Goal: Task Accomplishment & Management: Manage account settings

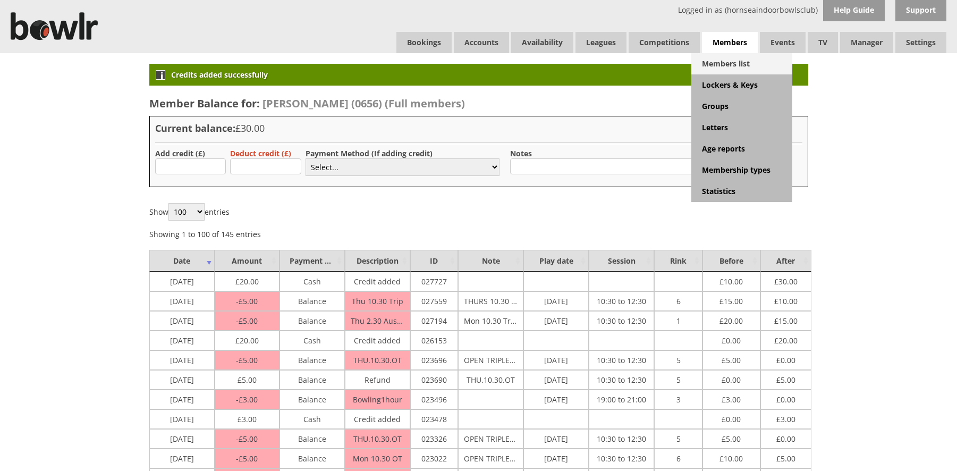
click at [729, 67] on link "Members list" at bounding box center [742, 63] width 101 height 21
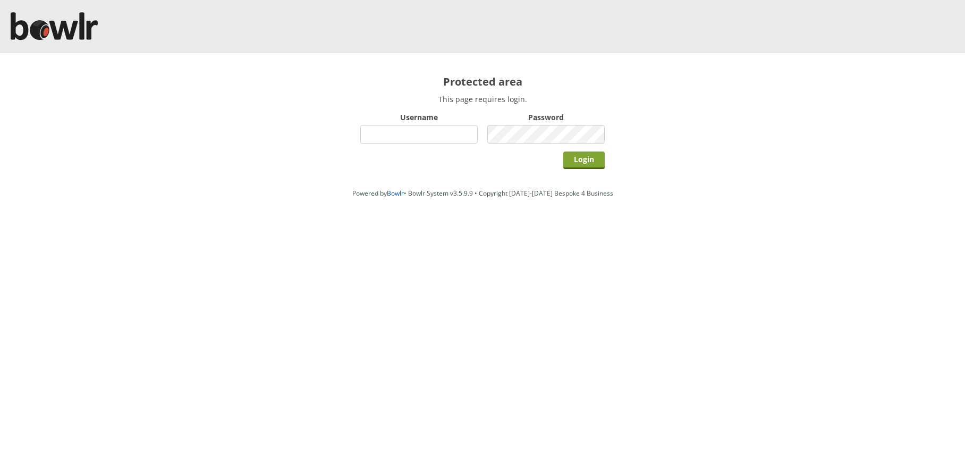
type input "hornseaindoorbowlsclub"
click at [582, 162] on input "Login" at bounding box center [583, 161] width 41 height 18
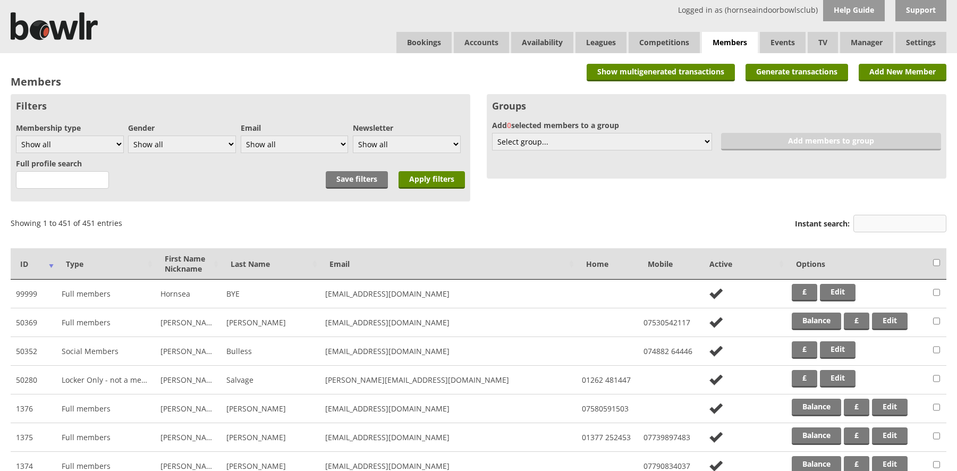
click at [873, 225] on input "Instant search:" at bounding box center [900, 224] width 93 height 18
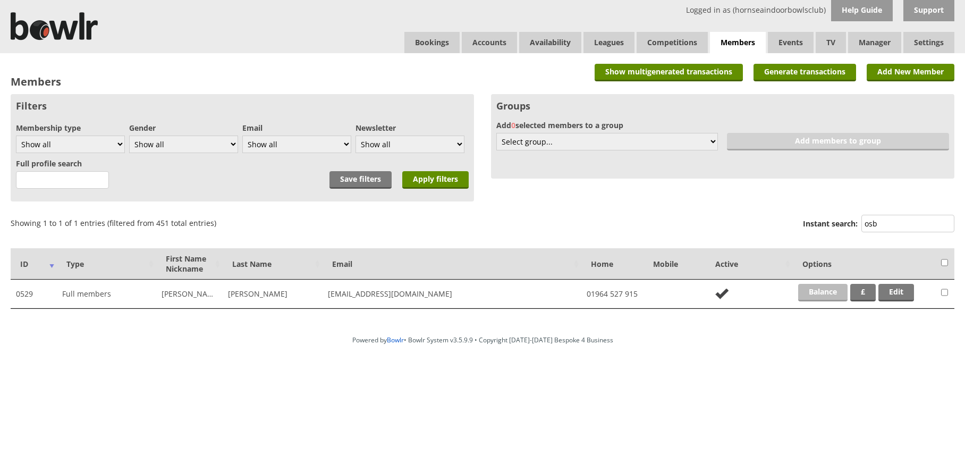
type input "osb"
click at [813, 287] on link "Balance" at bounding box center [822, 293] width 49 height 18
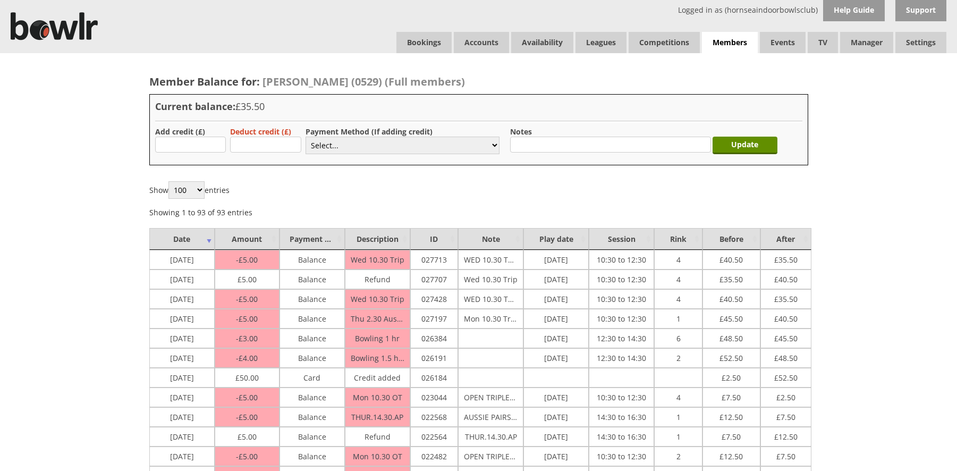
click at [675, 119] on div "Current balance: £35.50 Add credit (£) Deduct credit (£) Payment Method (If add…" at bounding box center [478, 129] width 659 height 71
click at [638, 142] on input "text" at bounding box center [610, 145] width 200 height 16
click at [409, 40] on link "Bookings" at bounding box center [424, 42] width 55 height 21
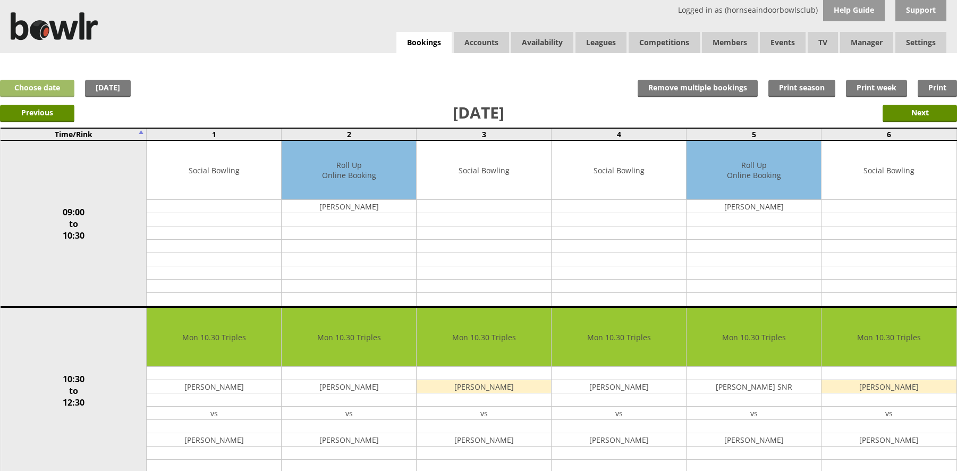
click at [53, 88] on link "Choose date" at bounding box center [37, 89] width 74 height 18
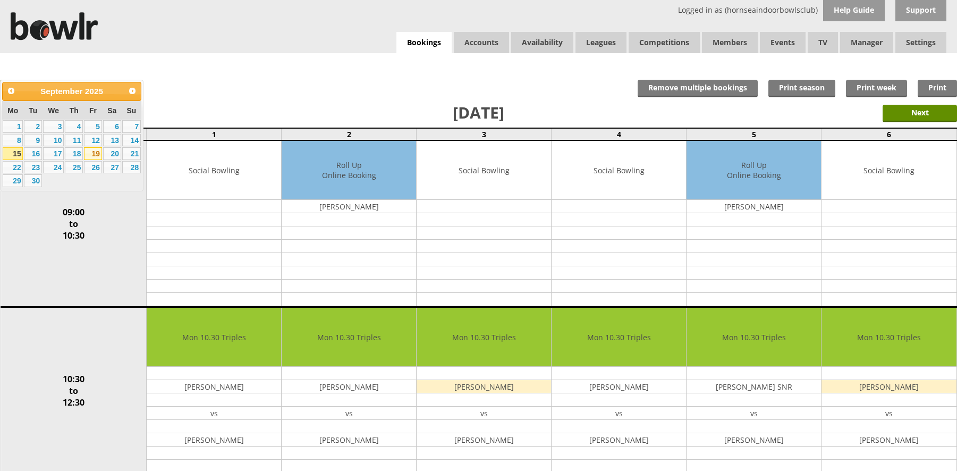
click at [98, 152] on link "19" at bounding box center [93, 153] width 18 height 13
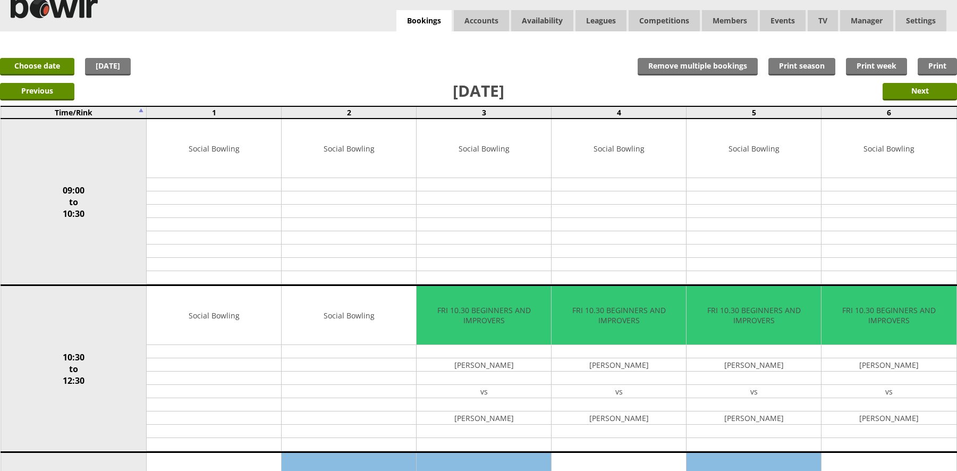
scroll to position [5, 0]
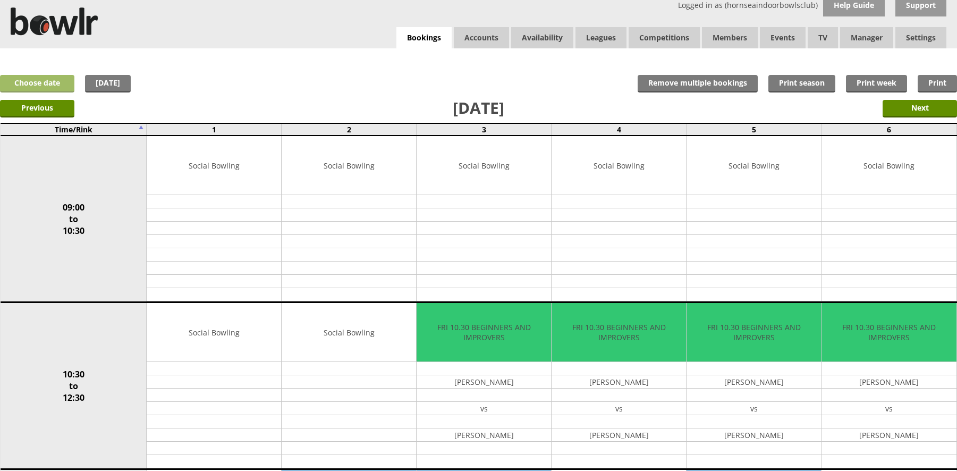
click at [33, 83] on link "Choose date" at bounding box center [37, 84] width 74 height 18
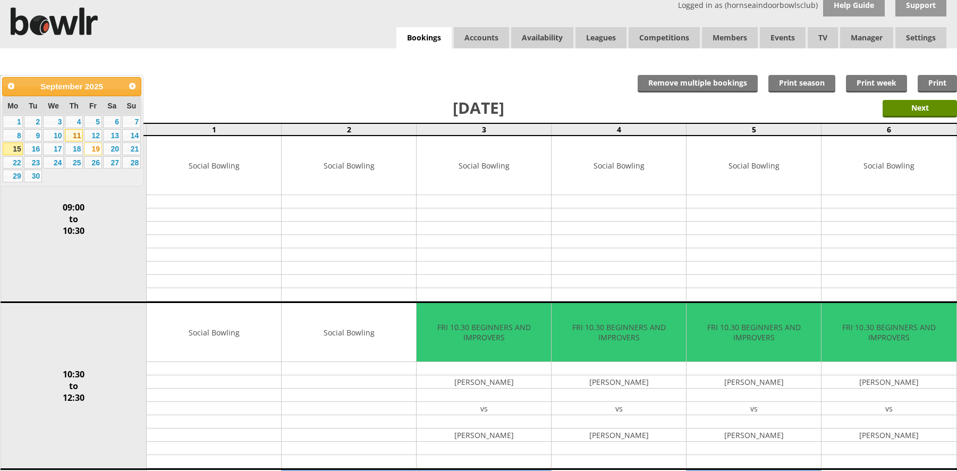
click at [70, 135] on link "11" at bounding box center [74, 135] width 18 height 13
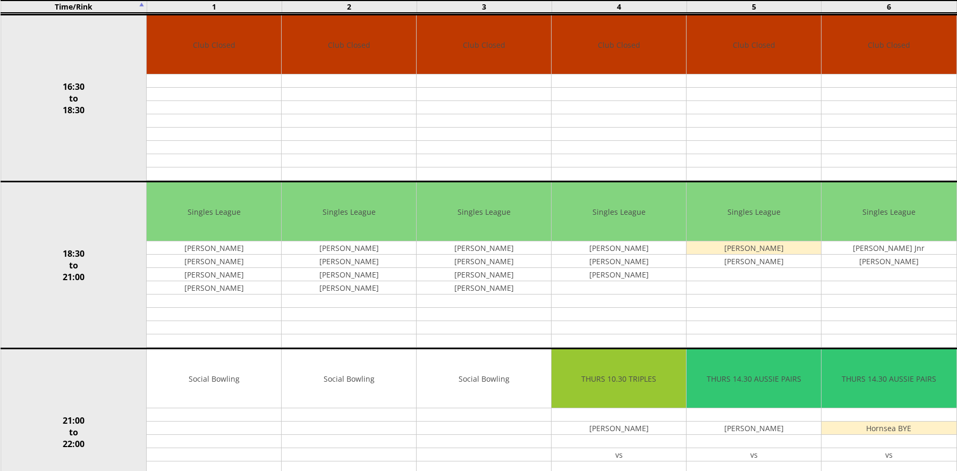
scroll to position [941, 0]
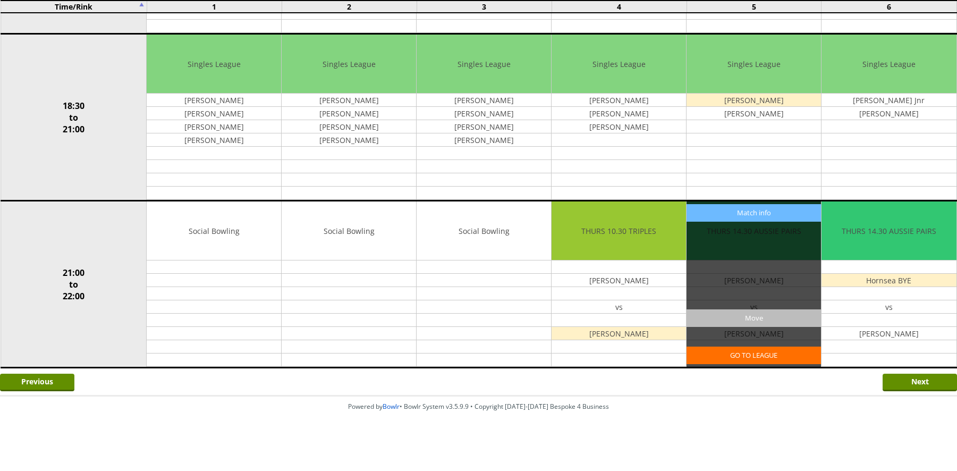
click at [758, 318] on input "Move" at bounding box center [754, 318] width 134 height 18
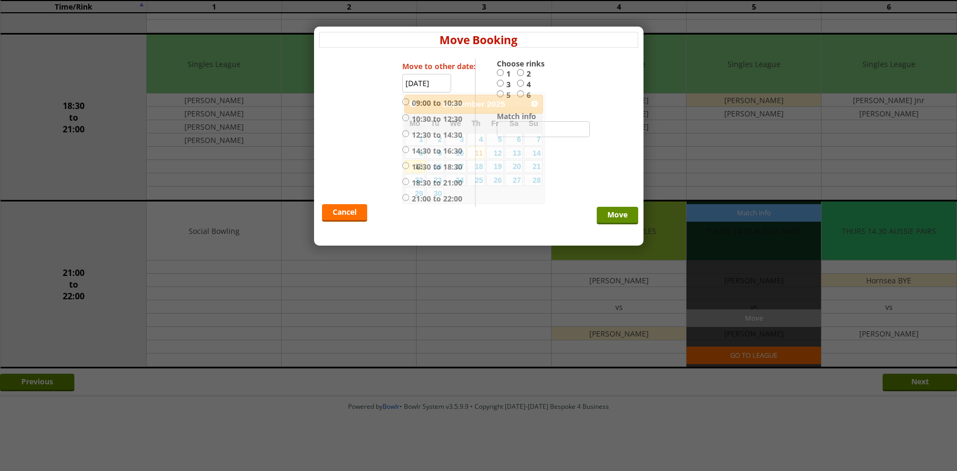
click at [424, 85] on input "11-09-2025" at bounding box center [426, 83] width 49 height 19
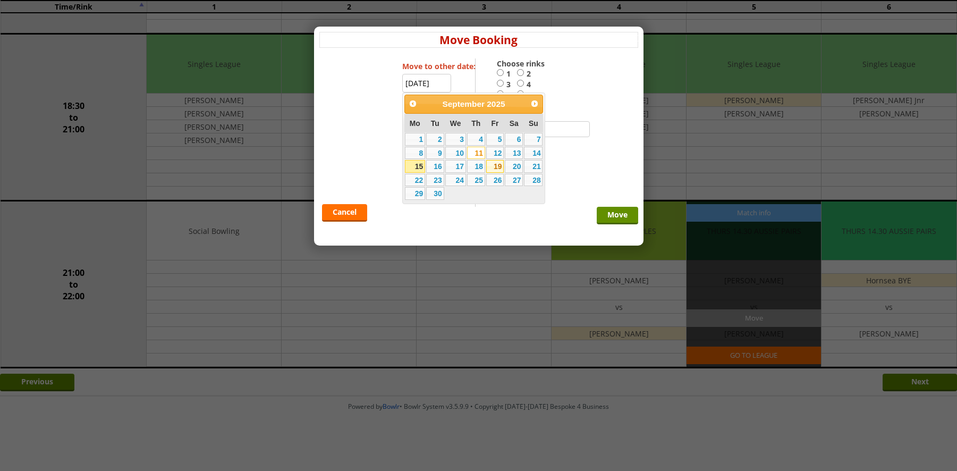
click at [495, 167] on link "19" at bounding box center [495, 166] width 18 height 13
type input "19-09-2025"
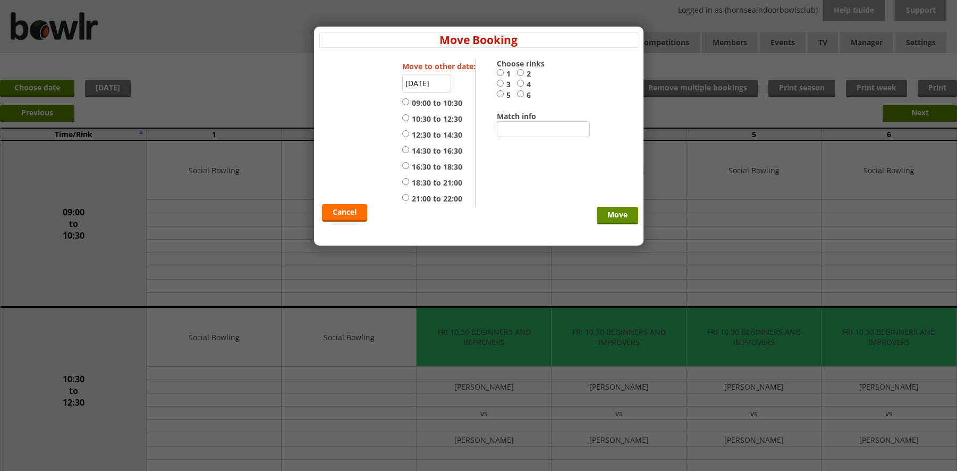
click at [500, 93] on input "5" at bounding box center [500, 94] width 7 height 8
radio input "true"
click at [406, 149] on input "14:30 to 16:30" at bounding box center [405, 150] width 7 height 8
radio input "true"
click at [615, 213] on input "Move" at bounding box center [617, 216] width 41 height 18
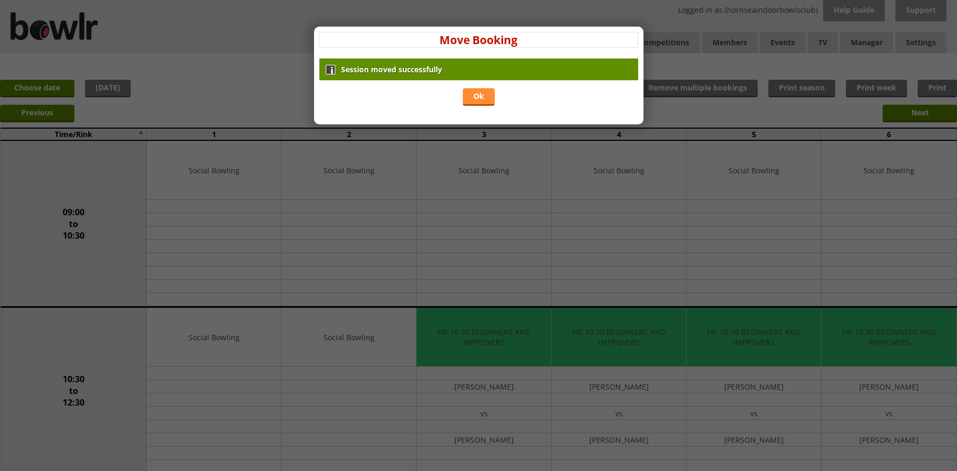
click at [482, 97] on link "Ok" at bounding box center [479, 97] width 32 height 18
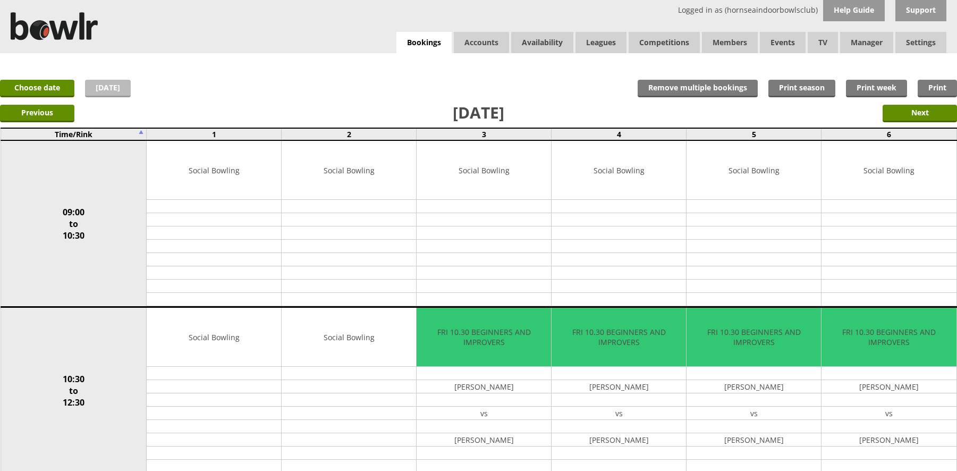
click at [106, 83] on link "[DATE]" at bounding box center [108, 89] width 46 height 18
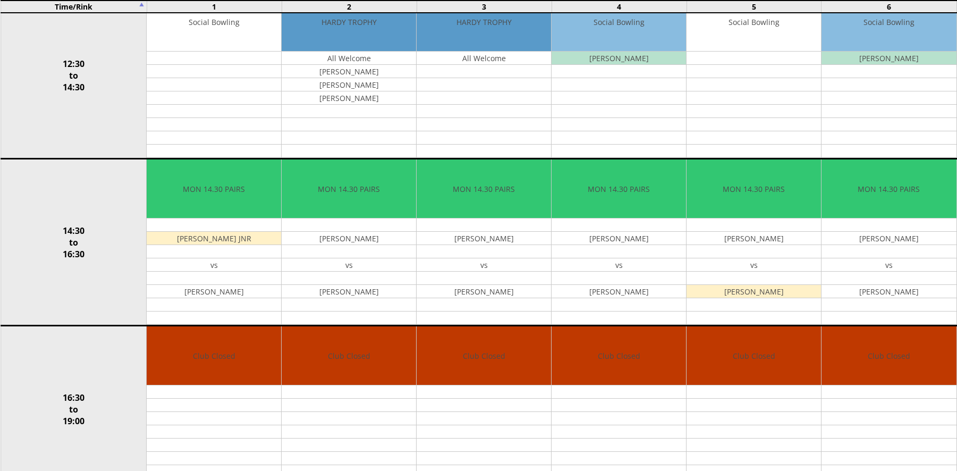
scroll to position [485, 0]
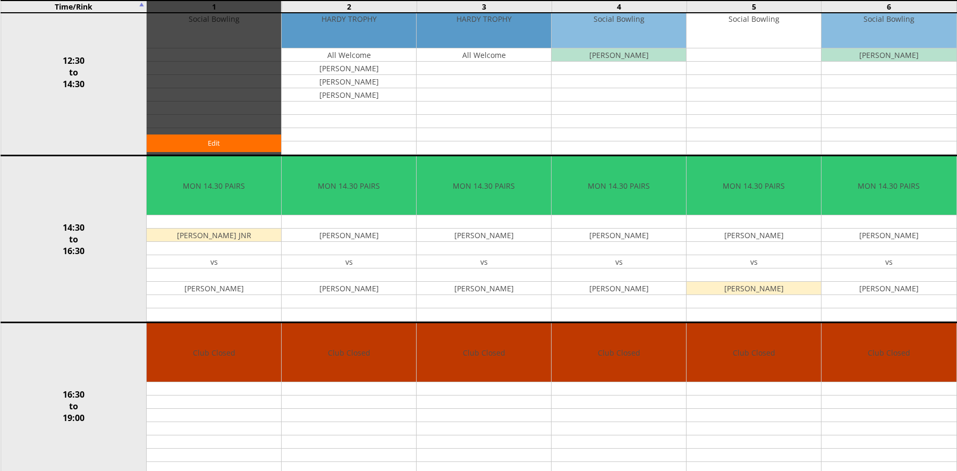
click at [185, 68] on div "Edit" at bounding box center [214, 71] width 134 height 165
click at [183, 99] on div "Edit" at bounding box center [214, 71] width 134 height 165
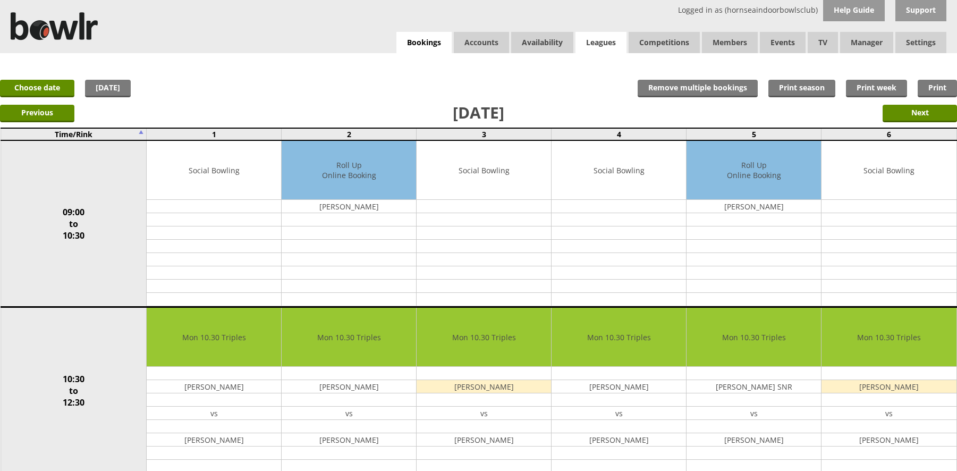
click at [594, 41] on link "Leagues" at bounding box center [601, 42] width 51 height 21
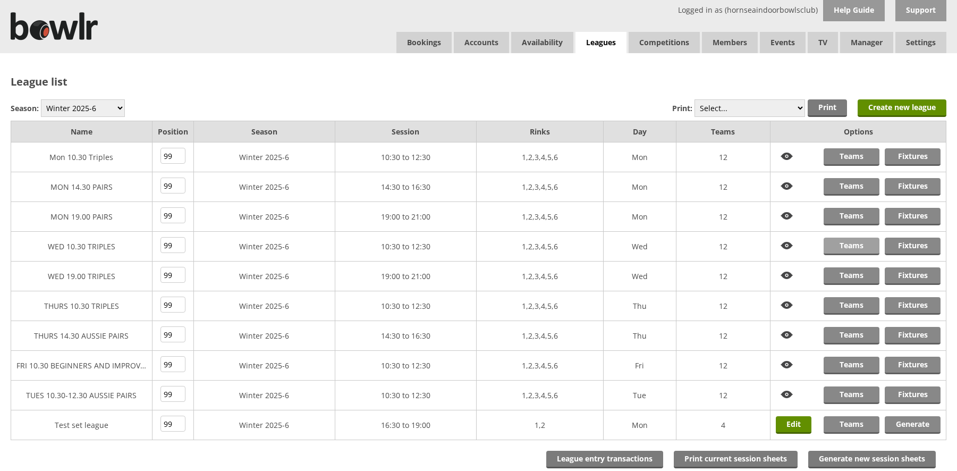
click at [854, 248] on link "Teams" at bounding box center [852, 247] width 56 height 18
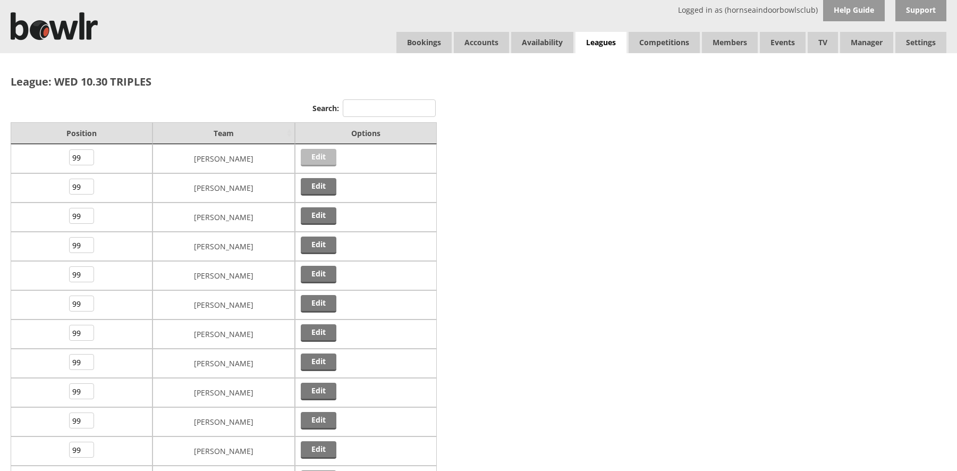
click at [318, 155] on link "Edit" at bounding box center [319, 158] width 36 height 18
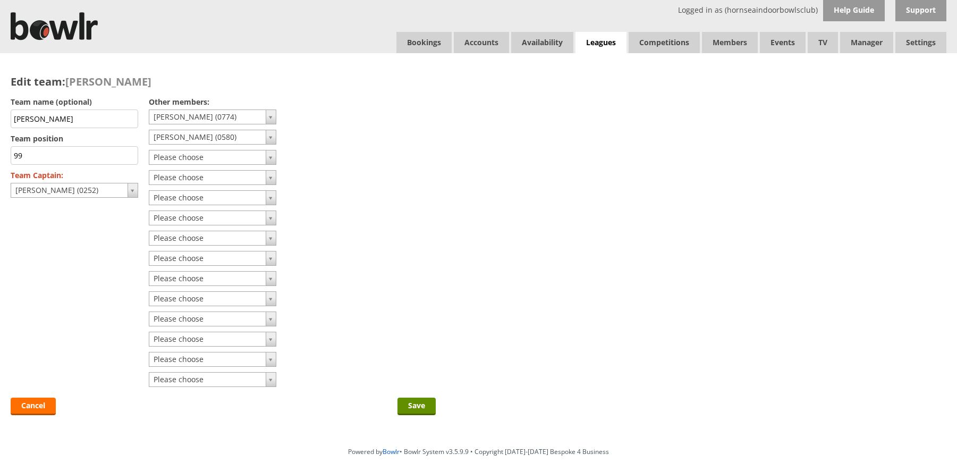
drag, startPoint x: 0, startPoint y: 0, endPoint x: 396, endPoint y: 150, distance: 423.6
click at [396, 150] on form "Team name (optional) Michael Fairbairn Team position 99 the number is reserved …" at bounding box center [223, 256] width 425 height 325
click at [411, 40] on link "Bookings" at bounding box center [424, 42] width 55 height 21
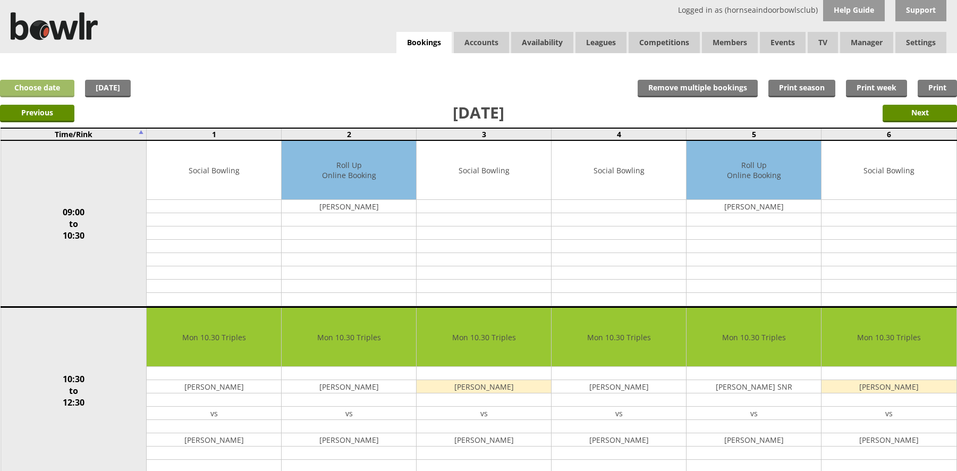
click at [31, 88] on link "Choose date" at bounding box center [37, 89] width 74 height 18
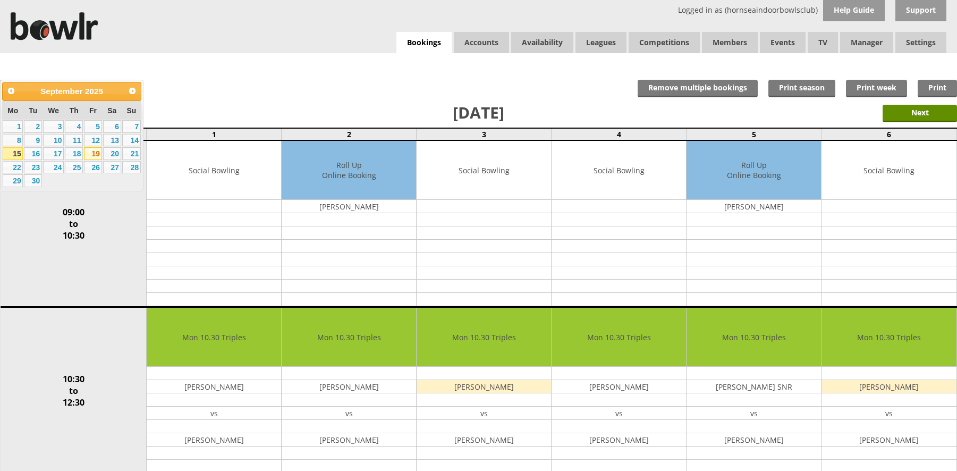
click at [93, 154] on link "19" at bounding box center [93, 153] width 18 height 13
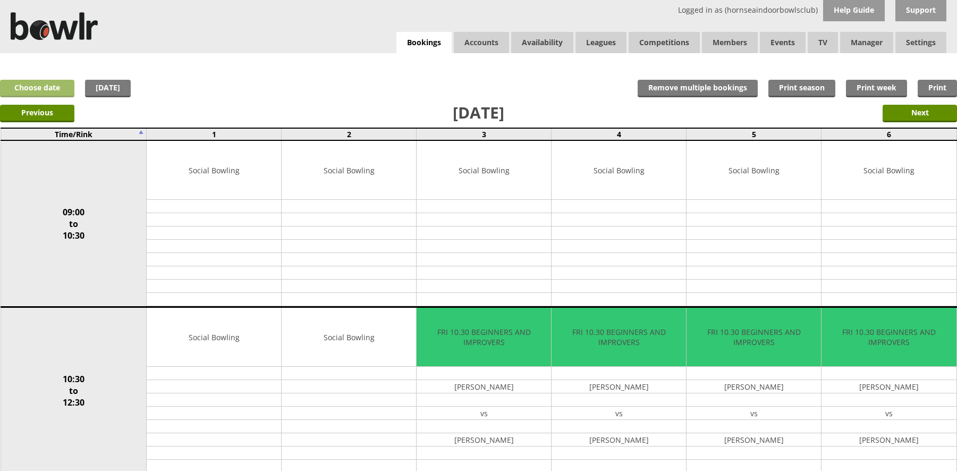
click at [41, 85] on link "Choose date" at bounding box center [37, 89] width 74 height 18
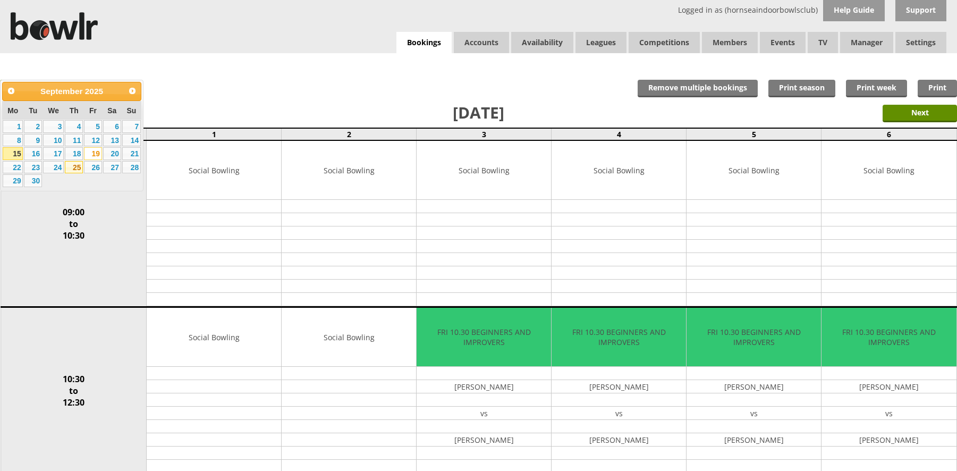
click at [75, 166] on link "25" at bounding box center [74, 167] width 18 height 13
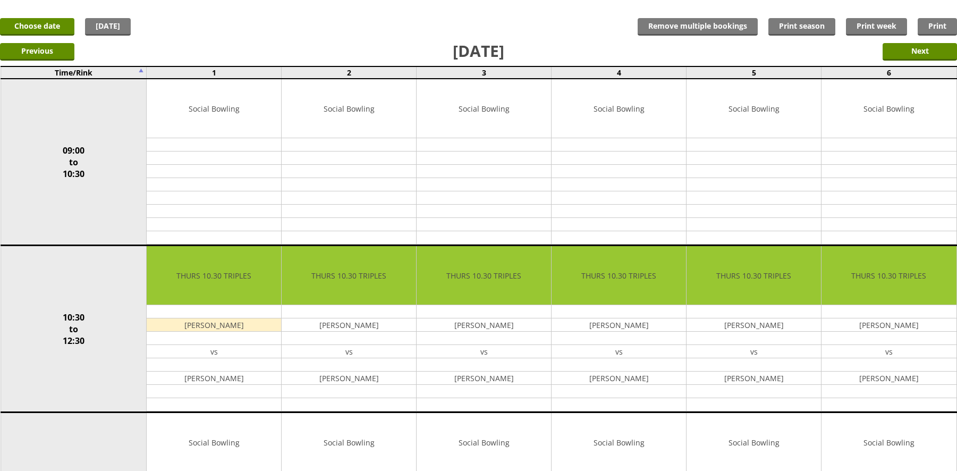
scroll to position [60, 0]
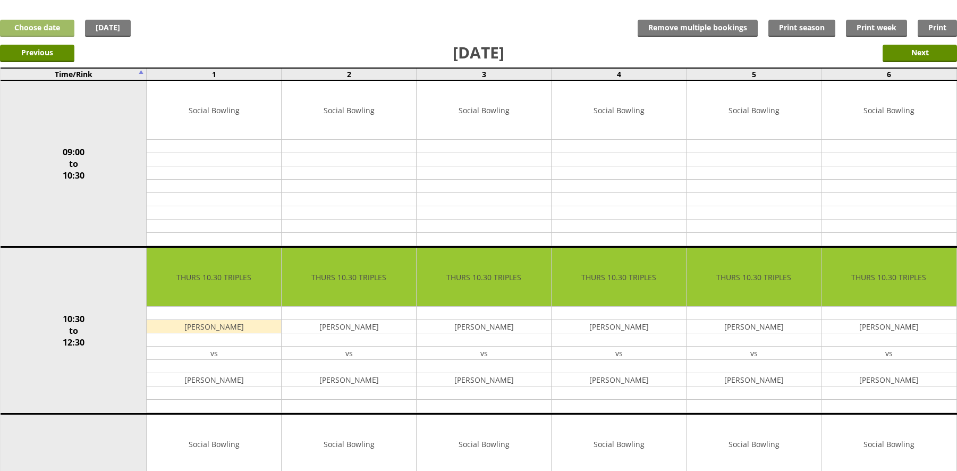
click at [52, 26] on link "Choose date" at bounding box center [37, 29] width 74 height 18
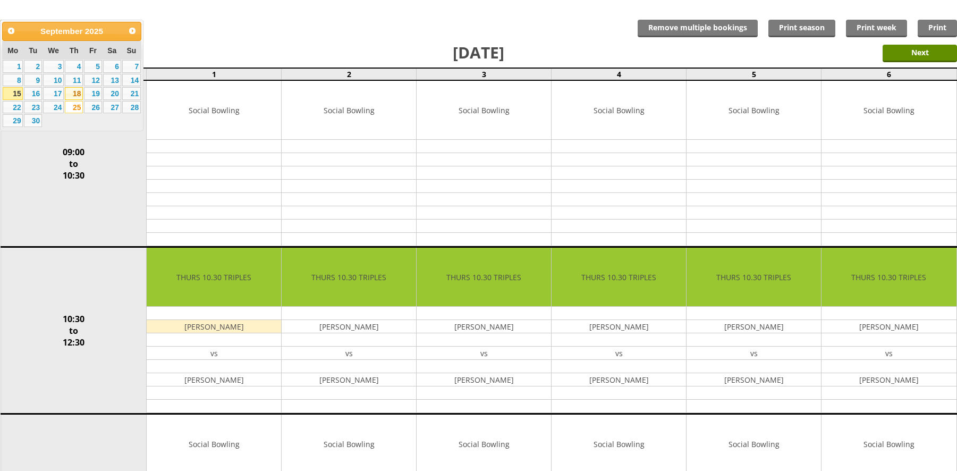
click at [73, 94] on link "18" at bounding box center [74, 93] width 18 height 13
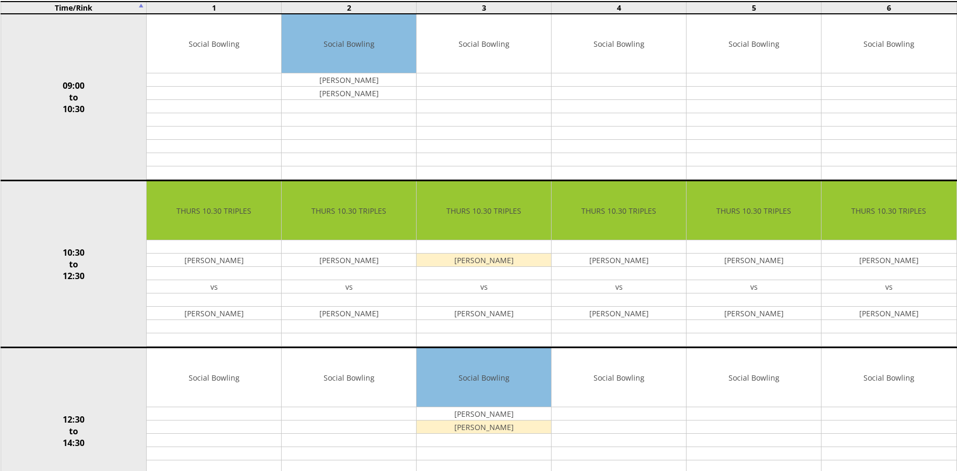
scroll to position [128, 0]
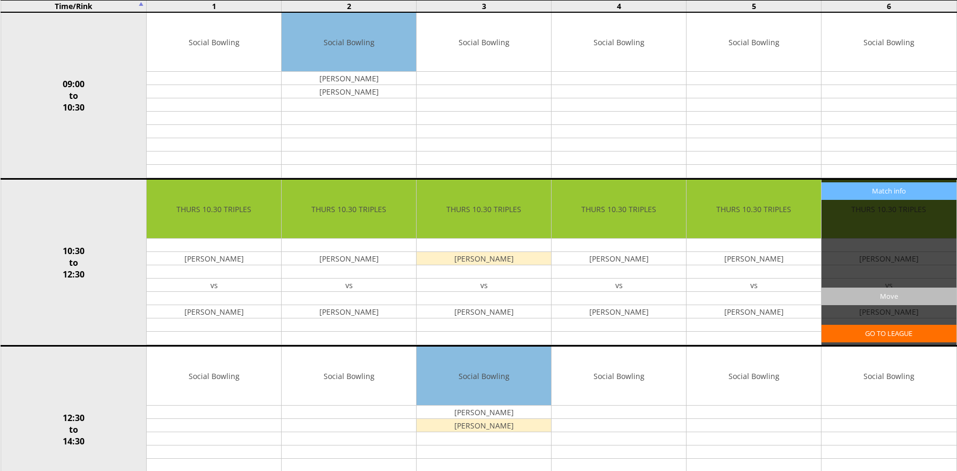
click at [885, 295] on input "Move" at bounding box center [889, 297] width 134 height 18
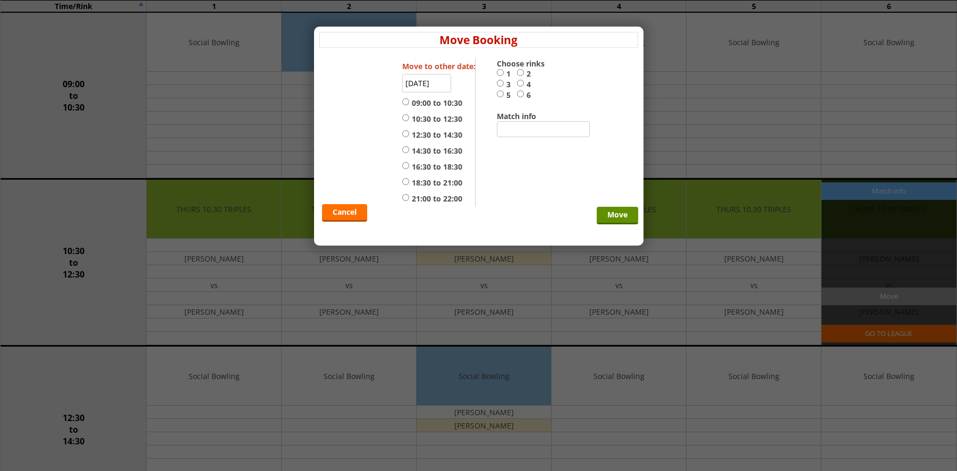
click at [431, 82] on input "[DATE]" at bounding box center [426, 83] width 49 height 19
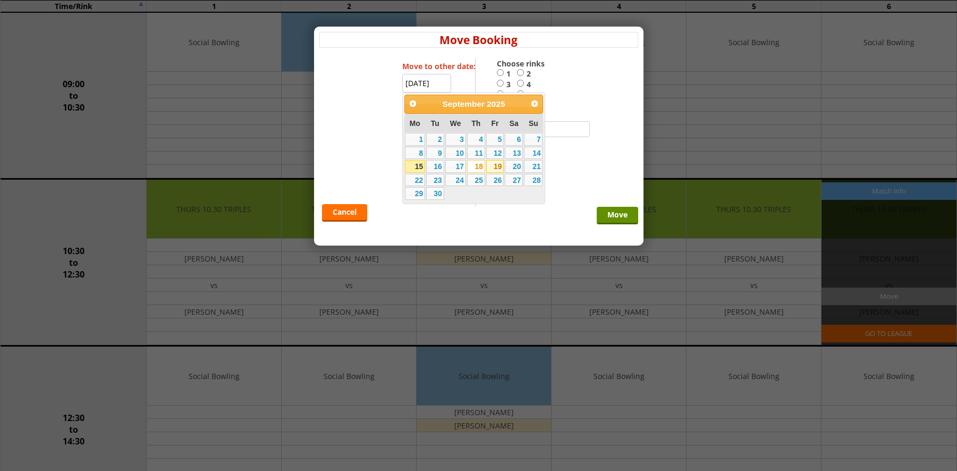
click at [491, 164] on link "19" at bounding box center [495, 166] width 18 height 13
type input "[DATE]"
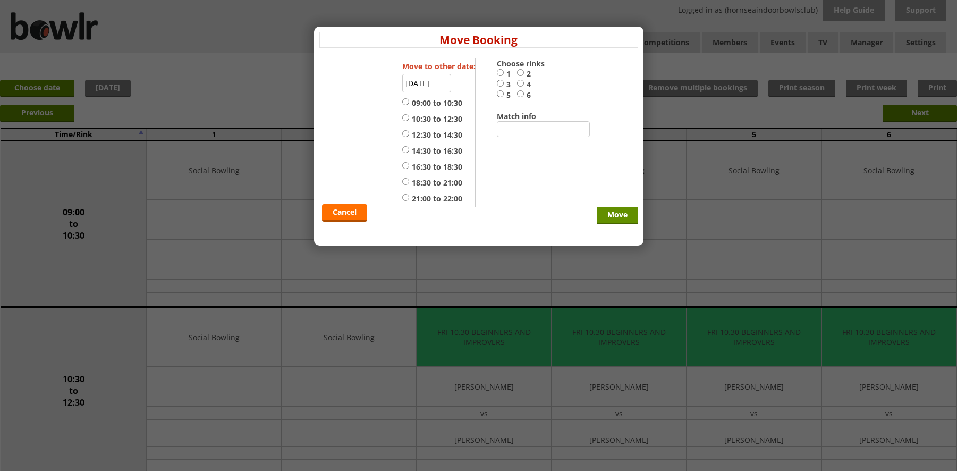
click at [521, 93] on input "6" at bounding box center [520, 94] width 7 height 8
radio input "true"
click at [406, 149] on input "14:30 to 16:30" at bounding box center [405, 150] width 7 height 8
radio input "true"
click at [618, 214] on input "Move" at bounding box center [617, 216] width 41 height 18
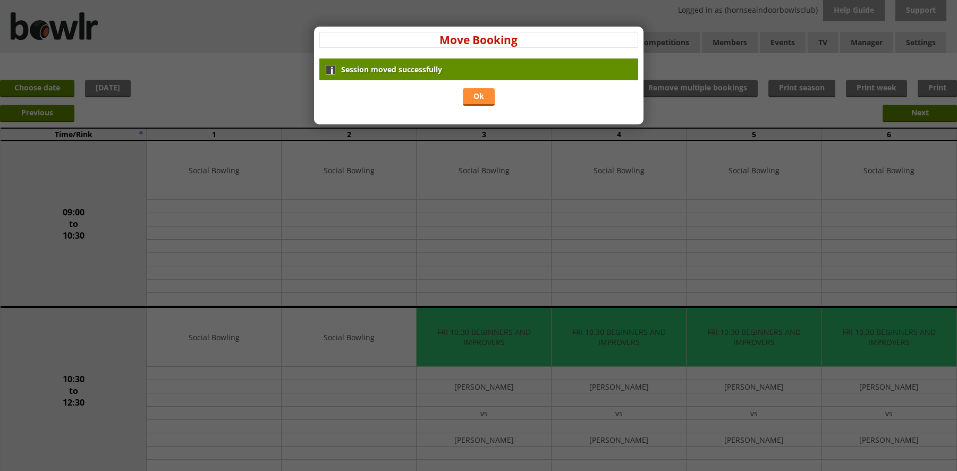
click at [479, 97] on link "Ok" at bounding box center [479, 97] width 32 height 18
